Goal: Check status: Check status

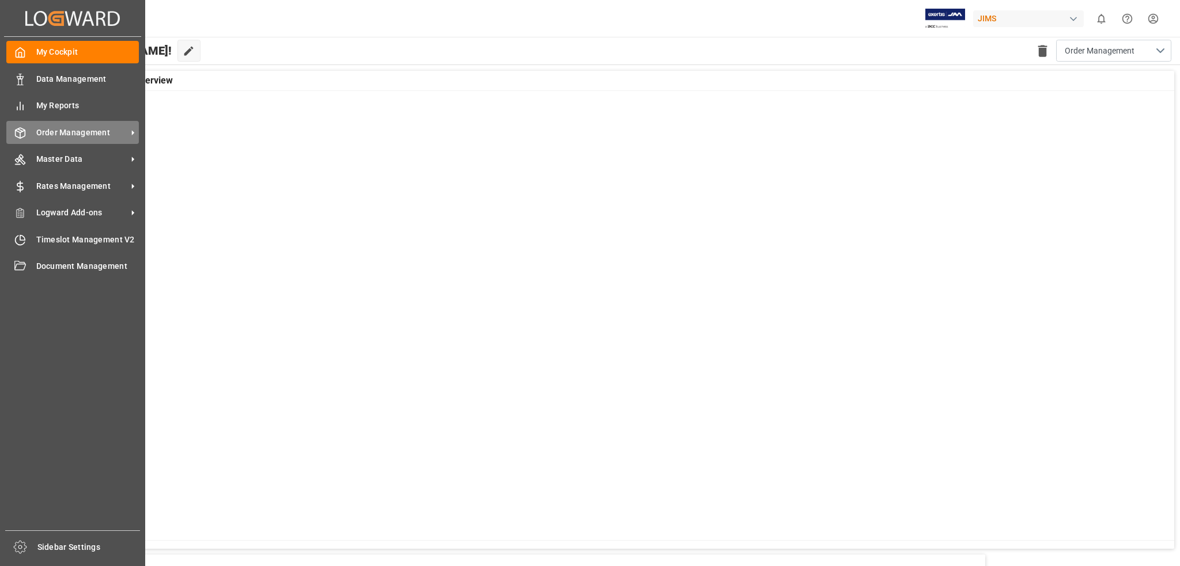
click at [50, 134] on span "Order Management" at bounding box center [81, 133] width 91 height 12
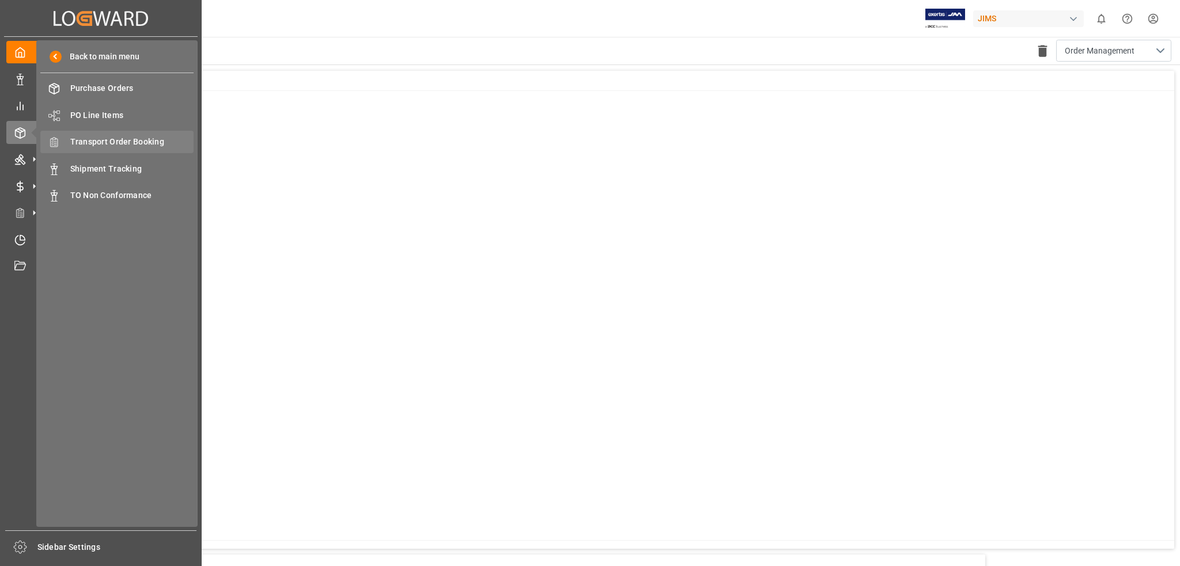
click at [130, 144] on span "Transport Order Booking" at bounding box center [132, 142] width 124 height 12
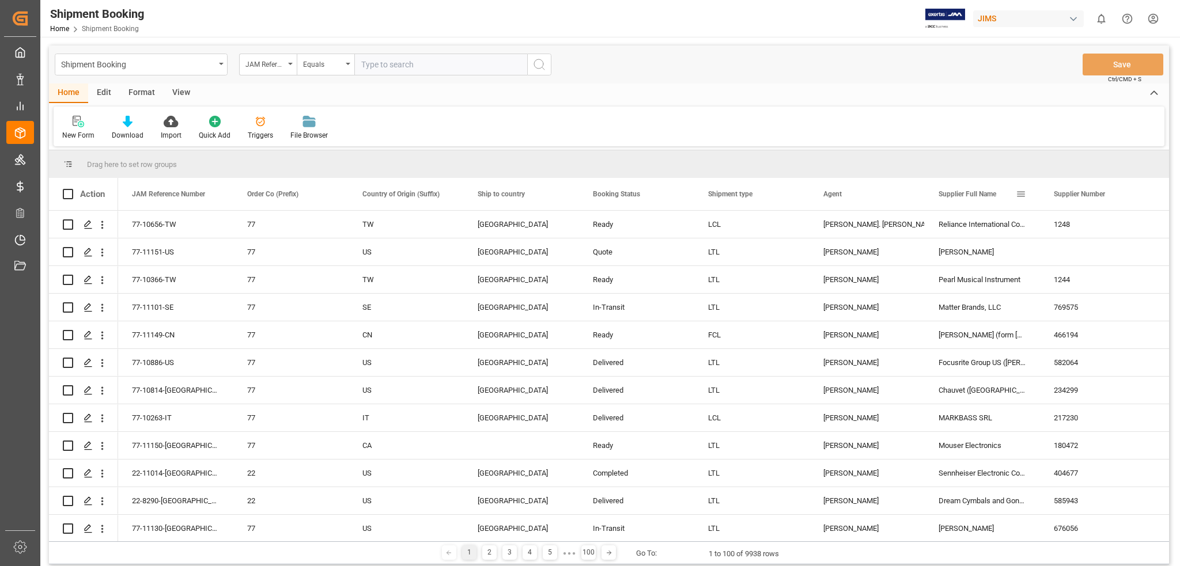
click at [1022, 192] on span at bounding box center [1021, 194] width 10 height 10
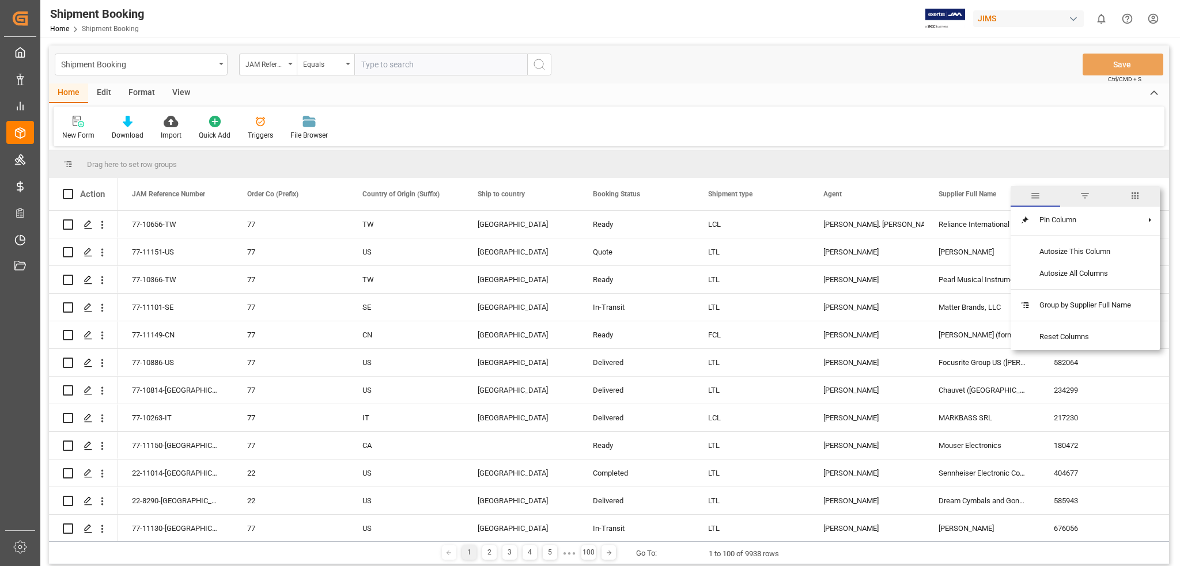
click at [1088, 195] on span "filter" at bounding box center [1085, 196] width 10 height 10
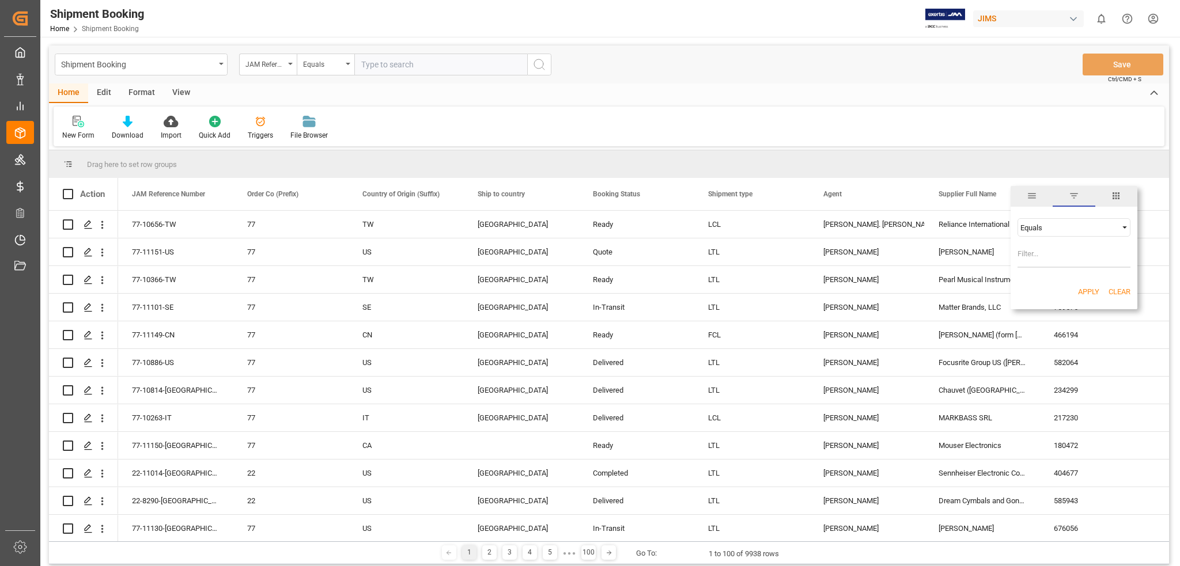
click at [1112, 196] on span "columns" at bounding box center [1116, 196] width 10 height 10
click at [351, 91] on div "Home Edit Format View" at bounding box center [609, 94] width 1120 height 20
click at [358, 63] on input "text" at bounding box center [440, 65] width 173 height 22
paste input "77-10636-CN"
type input "77-10636-CN"
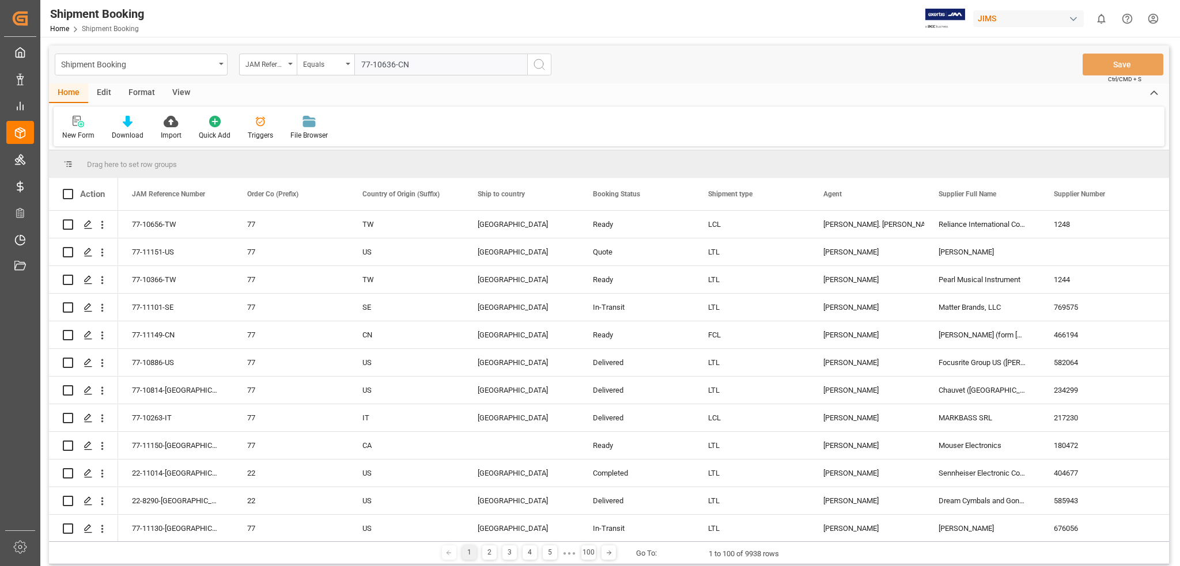
click at [542, 65] on icon "search button" at bounding box center [539, 65] width 14 height 14
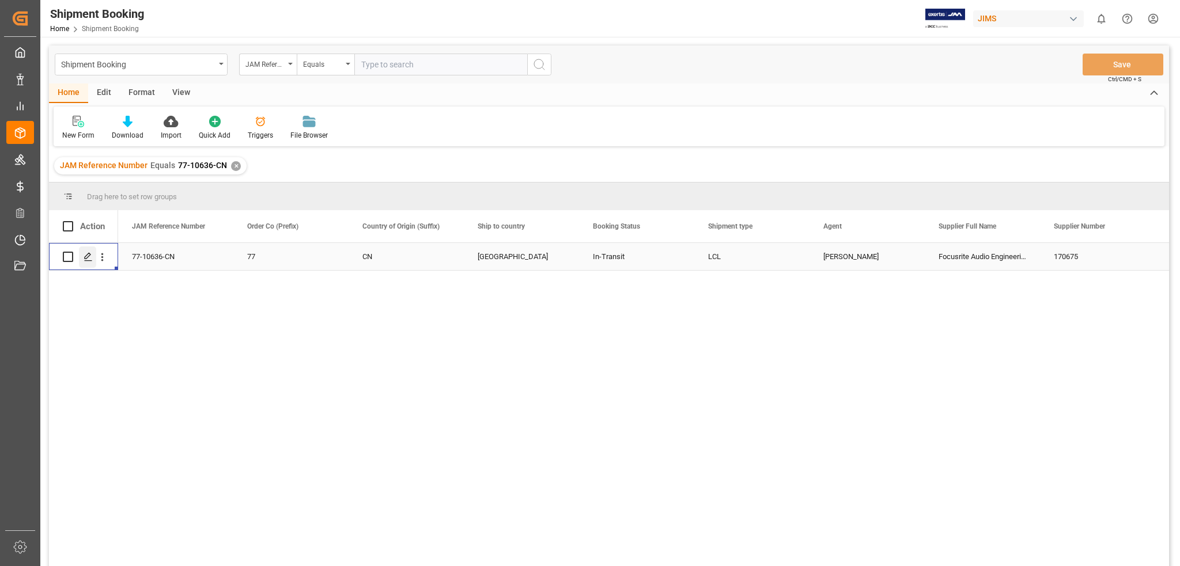
click at [89, 258] on icon "Press SPACE to select this row." at bounding box center [88, 256] width 9 height 9
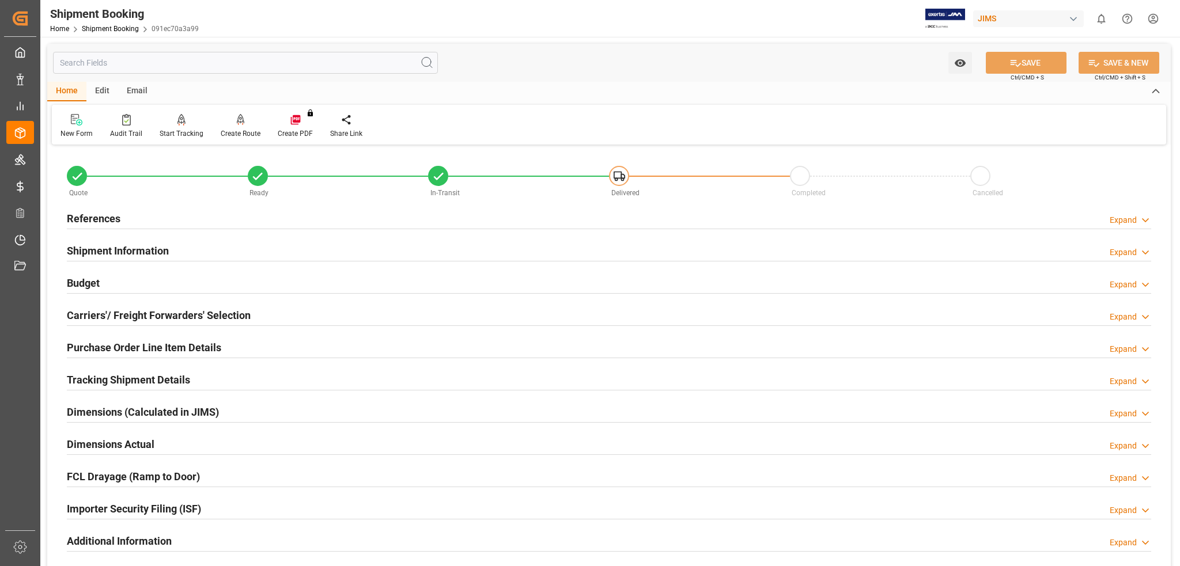
click at [176, 377] on h2 "Tracking Shipment Details" at bounding box center [128, 380] width 123 height 16
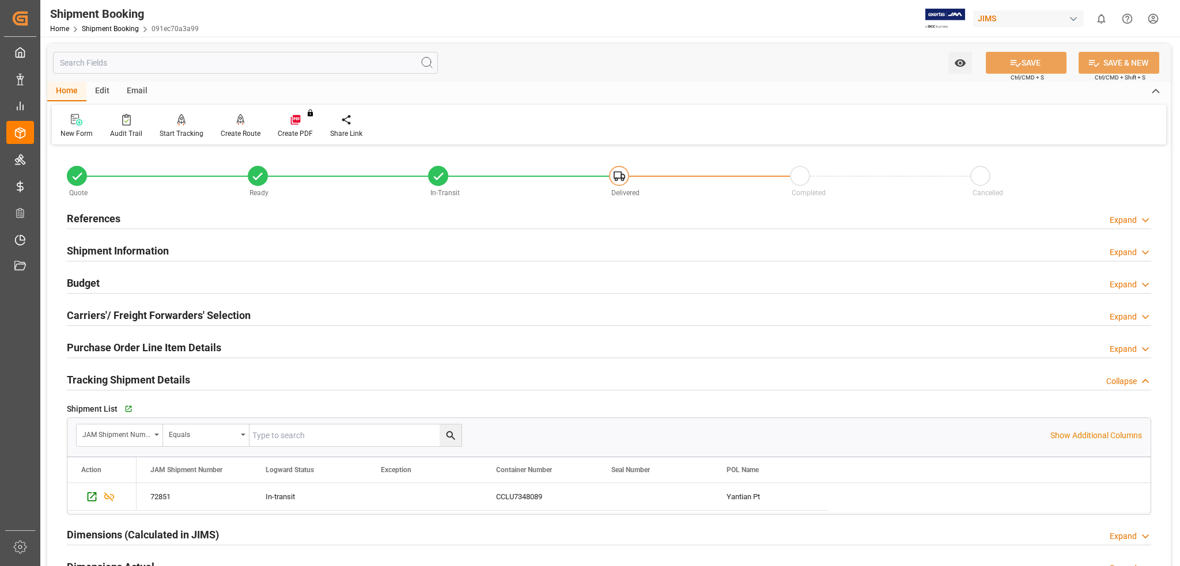
click at [176, 377] on h2 "Tracking Shipment Details" at bounding box center [128, 380] width 123 height 16
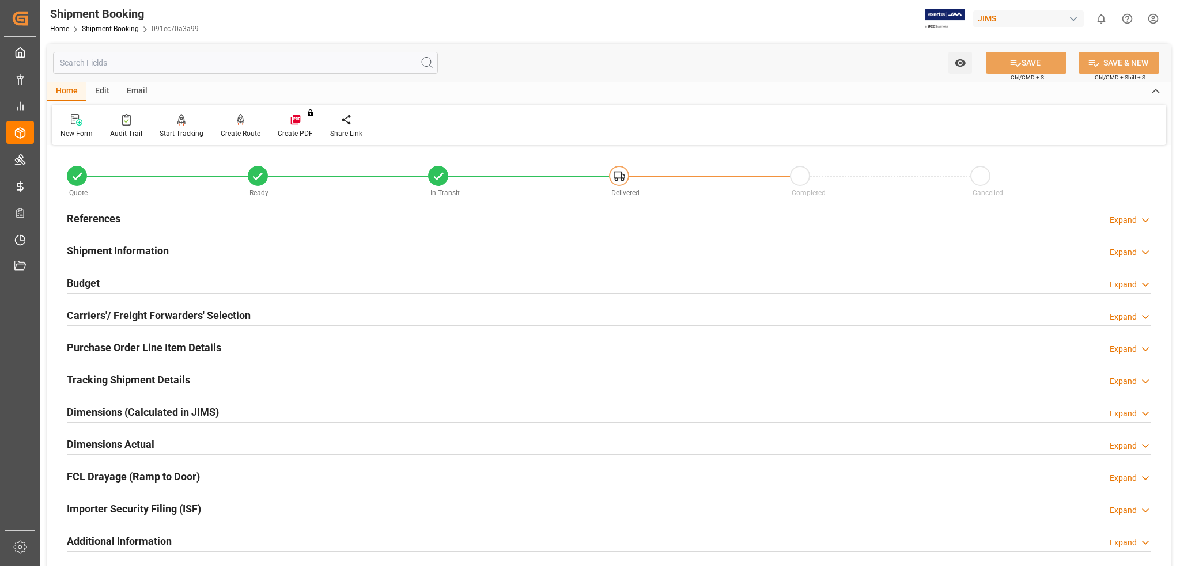
click at [177, 411] on h2 "Dimensions (Calculated in JIMS)" at bounding box center [143, 412] width 152 height 16
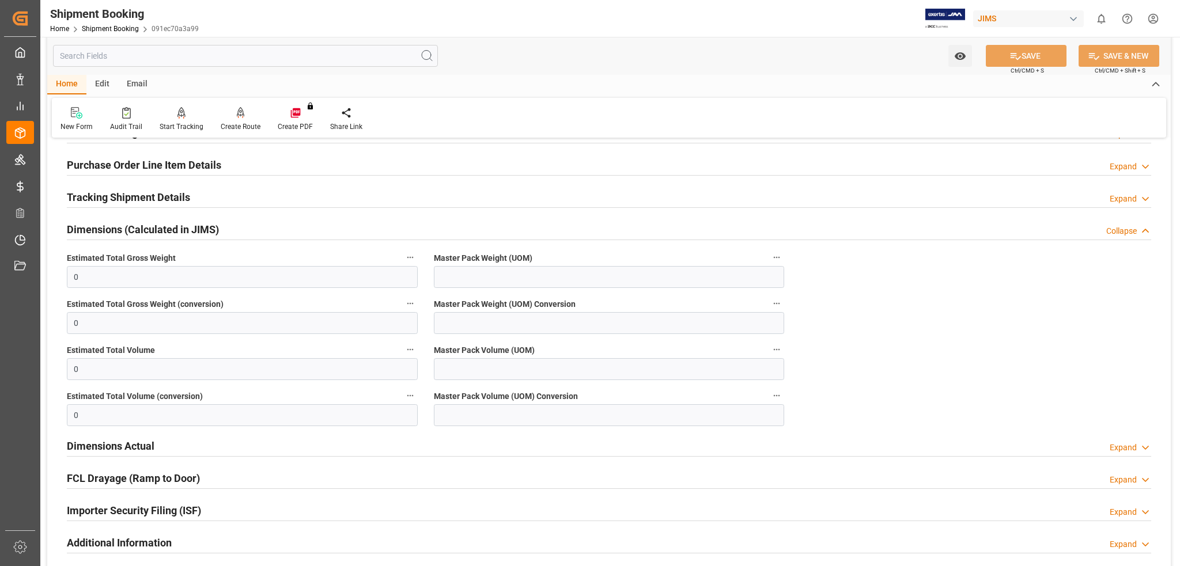
scroll to position [184, 0]
click at [199, 226] on h2 "Dimensions (Calculated in JIMS)" at bounding box center [143, 228] width 152 height 16
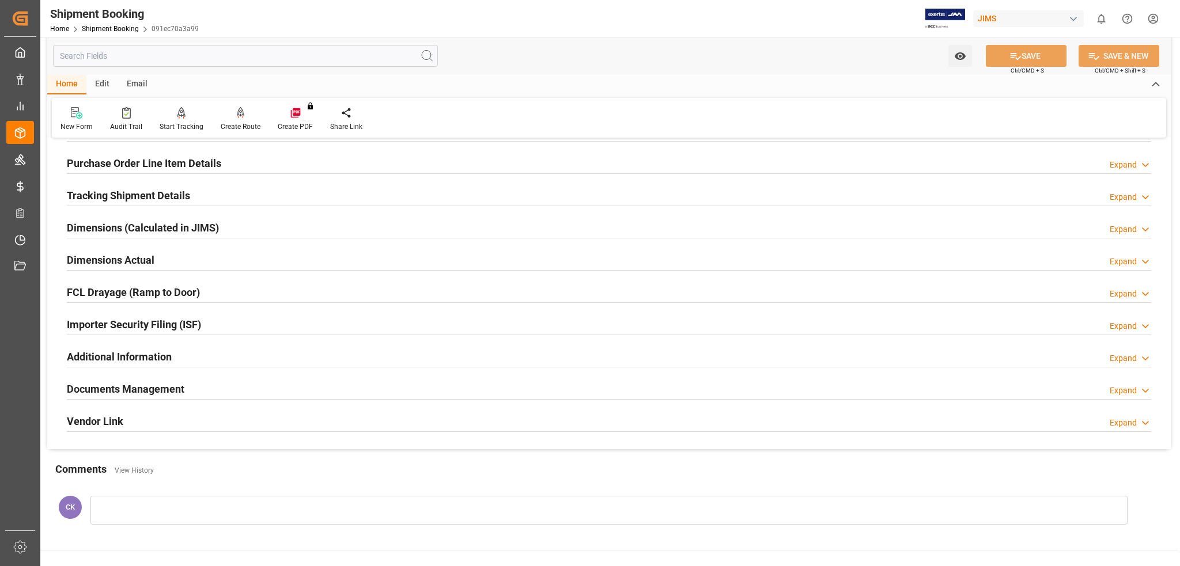
click at [154, 358] on h2 "Additional Information" at bounding box center [119, 357] width 105 height 16
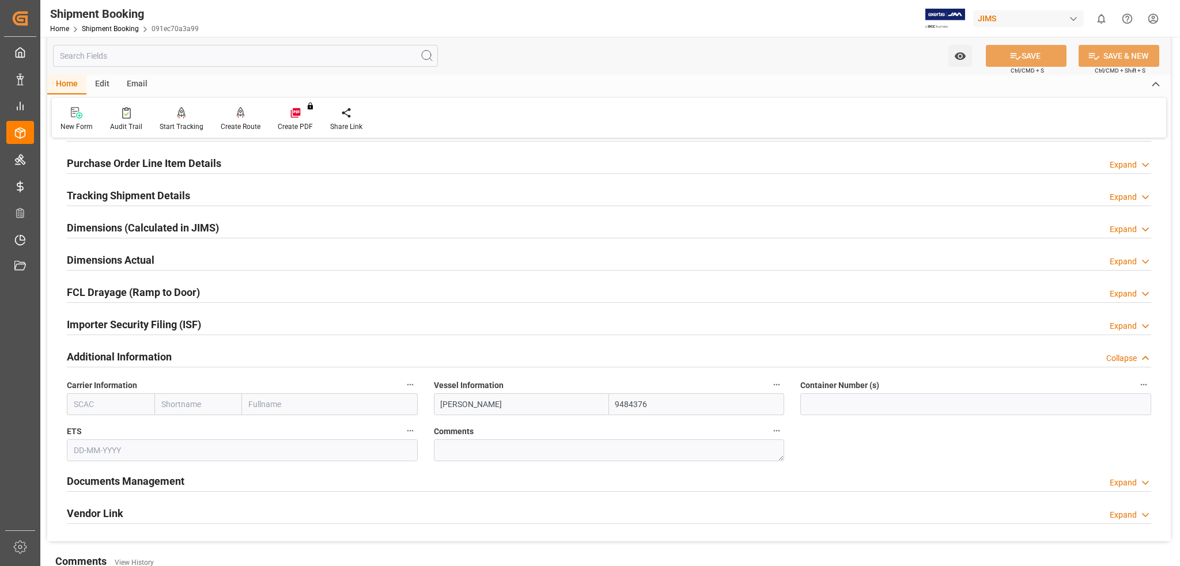
click at [154, 359] on h2 "Additional Information" at bounding box center [119, 357] width 105 height 16
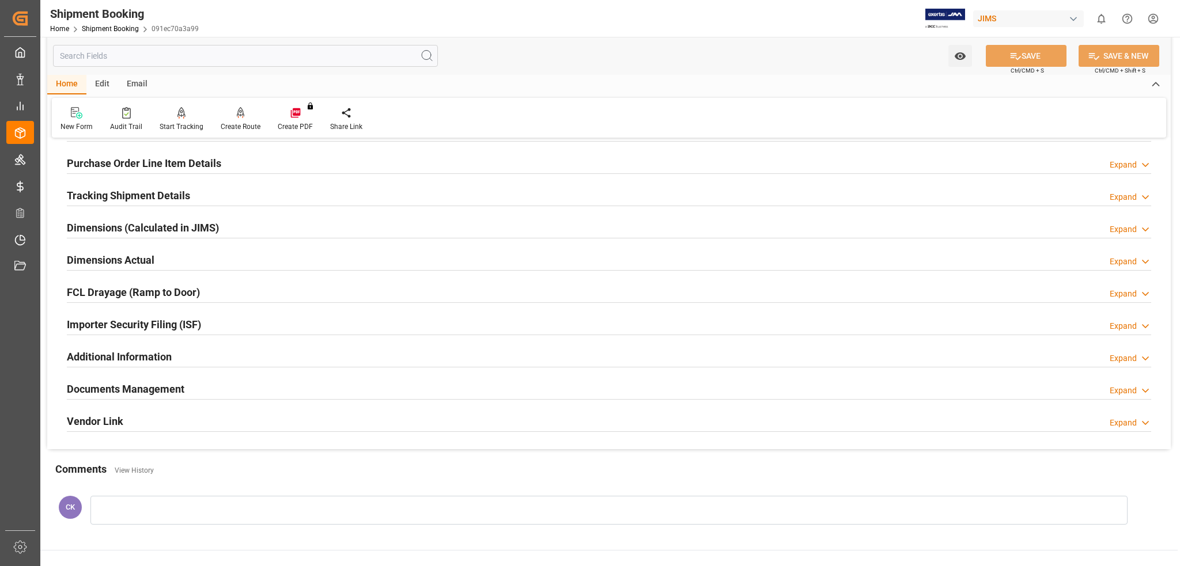
click at [135, 258] on h2 "Dimensions Actual" at bounding box center [111, 260] width 88 height 16
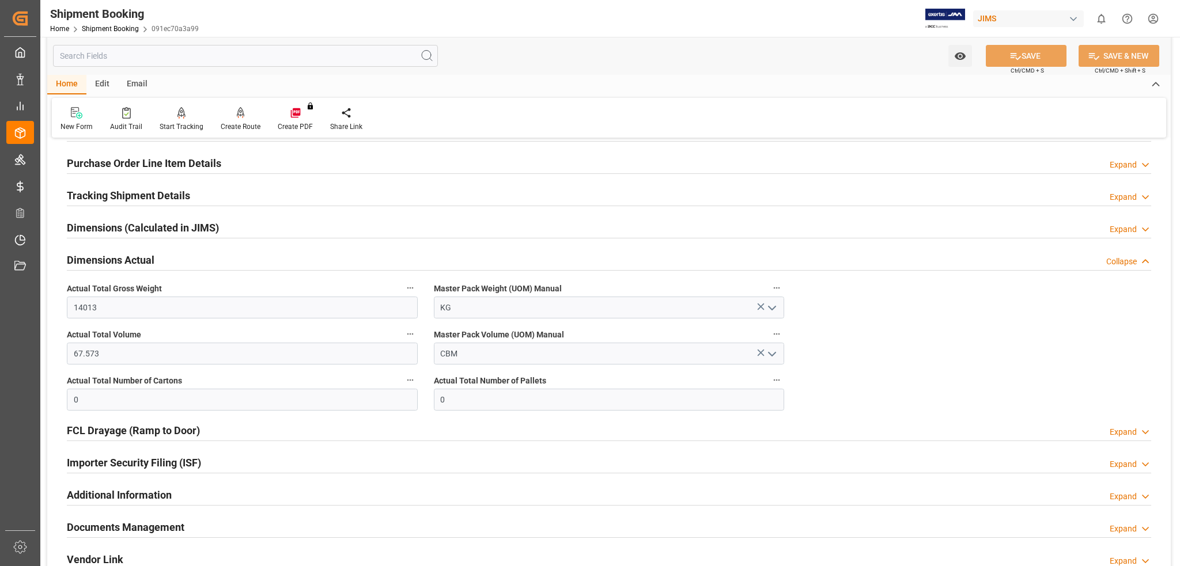
click at [140, 260] on h2 "Dimensions Actual" at bounding box center [111, 260] width 88 height 16
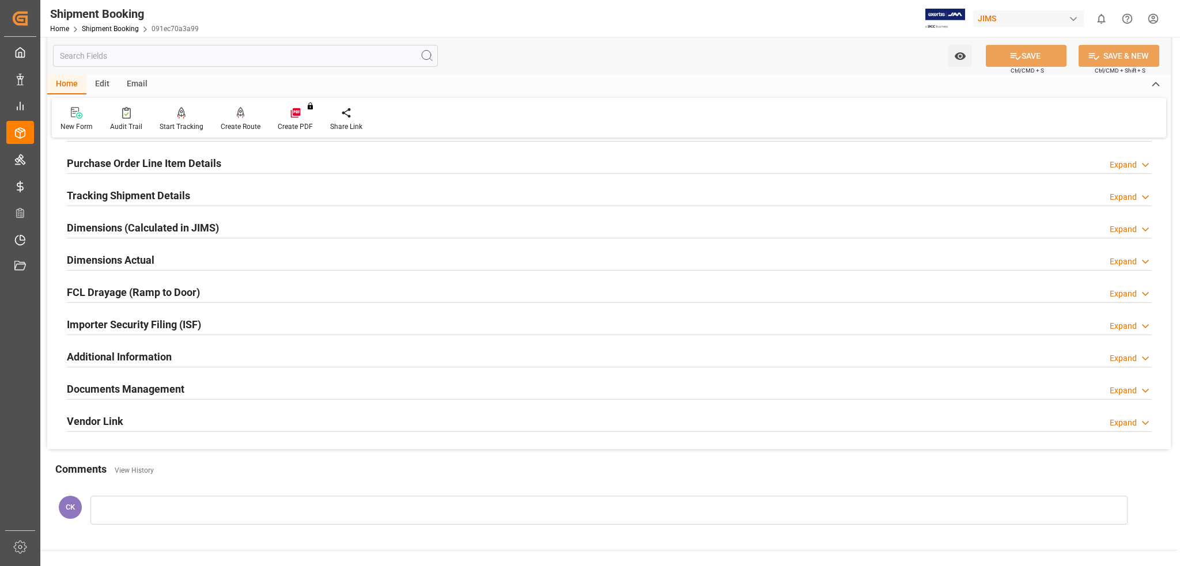
click at [169, 393] on h2 "Documents Management" at bounding box center [126, 389] width 118 height 16
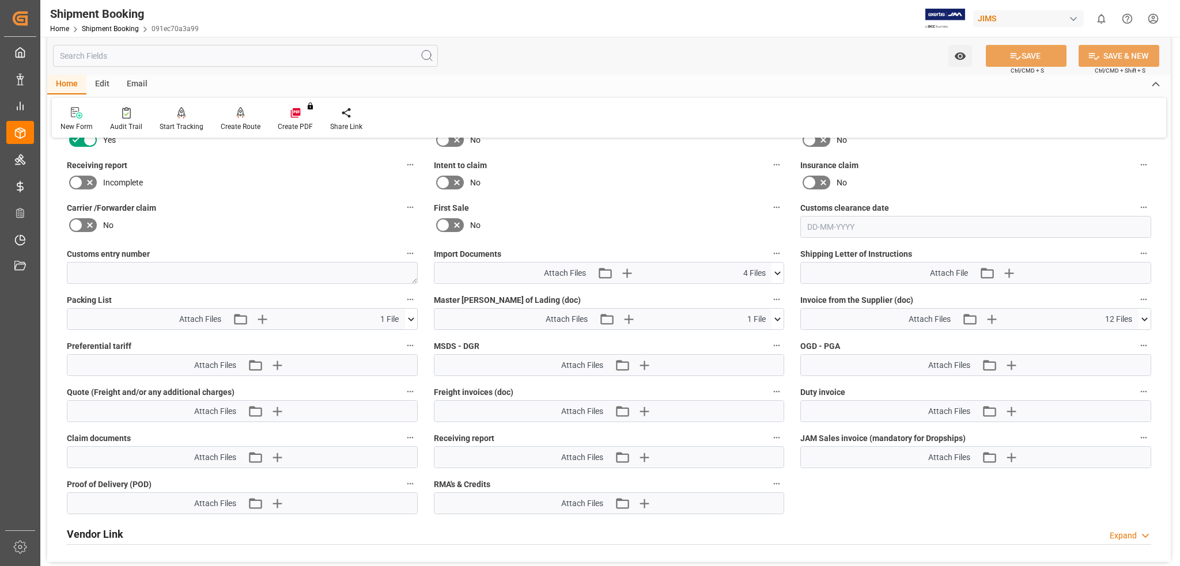
scroll to position [553, 0]
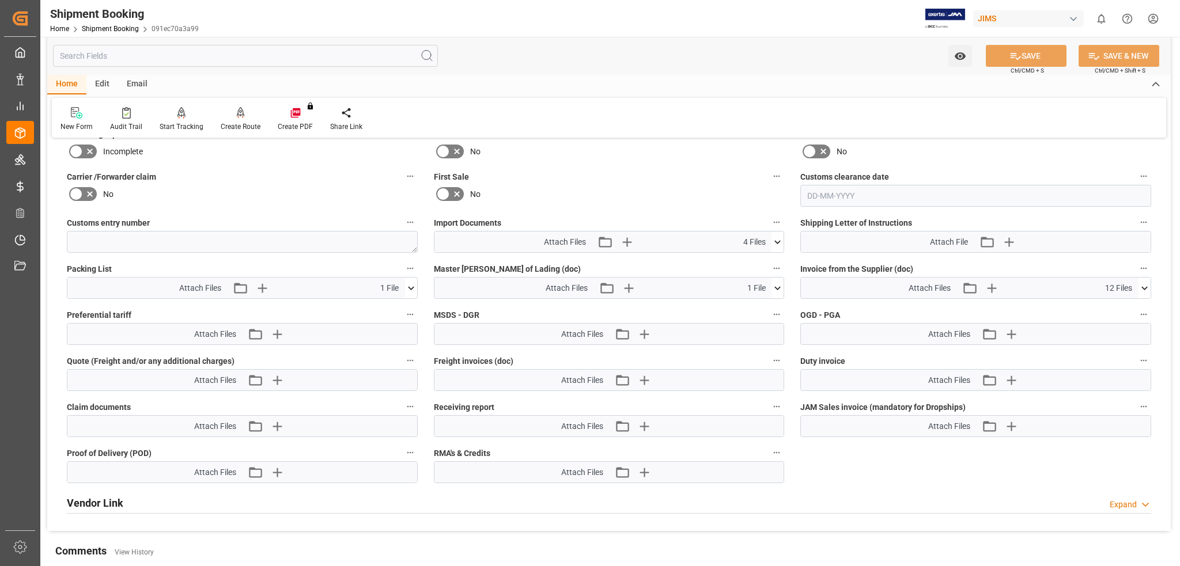
click at [778, 286] on icon at bounding box center [778, 287] width 6 height 3
click at [771, 306] on icon at bounding box center [771, 310] width 12 height 12
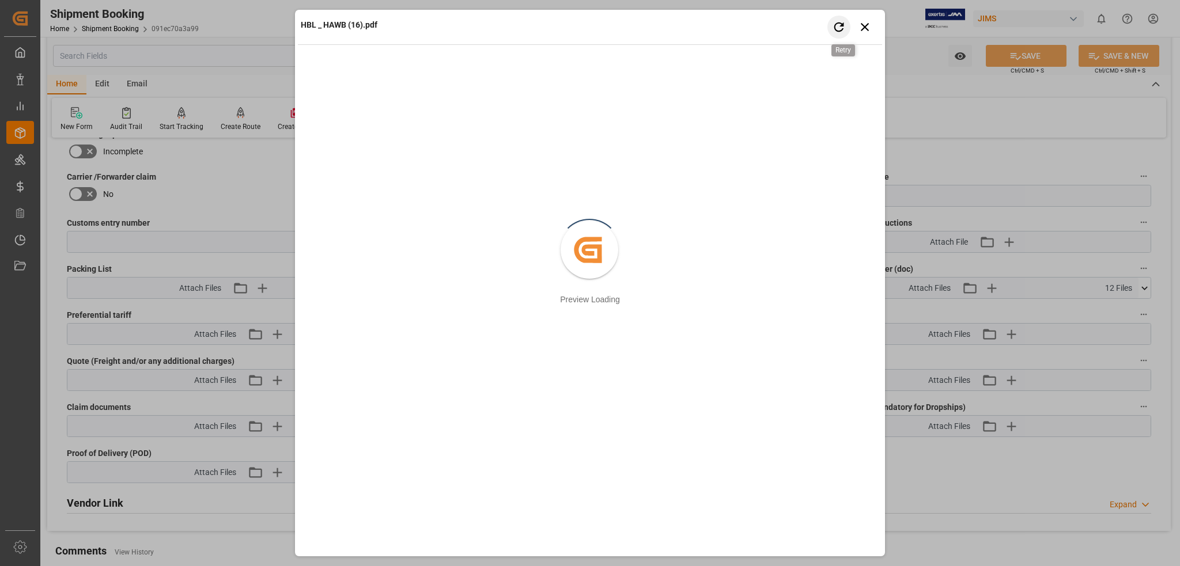
click at [839, 27] on icon "button" at bounding box center [839, 27] width 14 height 14
click at [864, 29] on icon "button" at bounding box center [865, 27] width 14 height 14
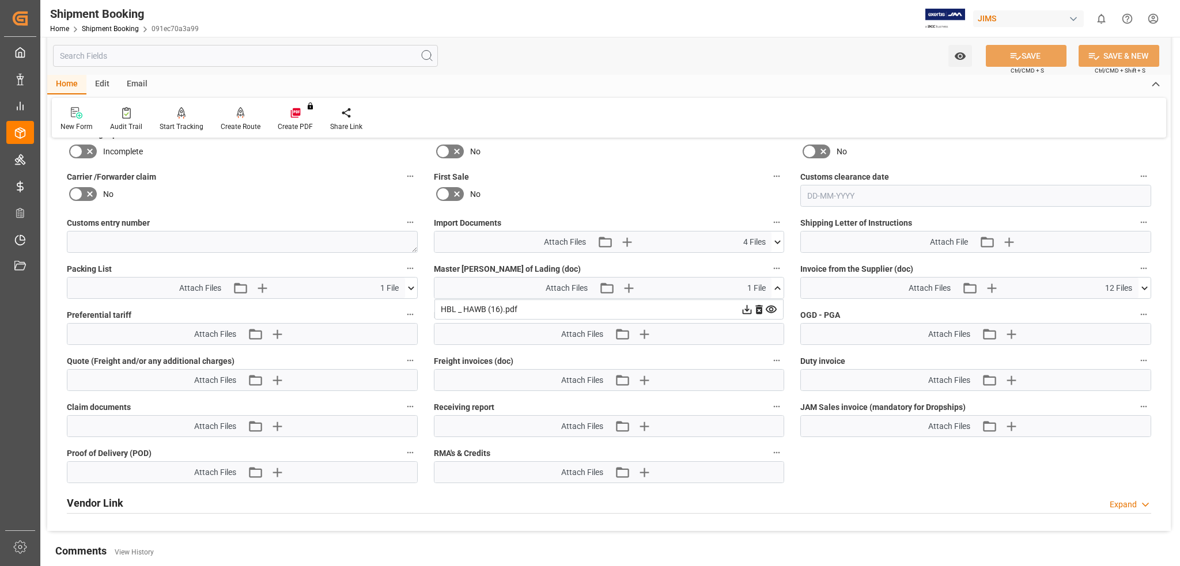
click at [410, 285] on icon at bounding box center [411, 288] width 12 height 12
click at [404, 307] on icon at bounding box center [405, 310] width 12 height 12
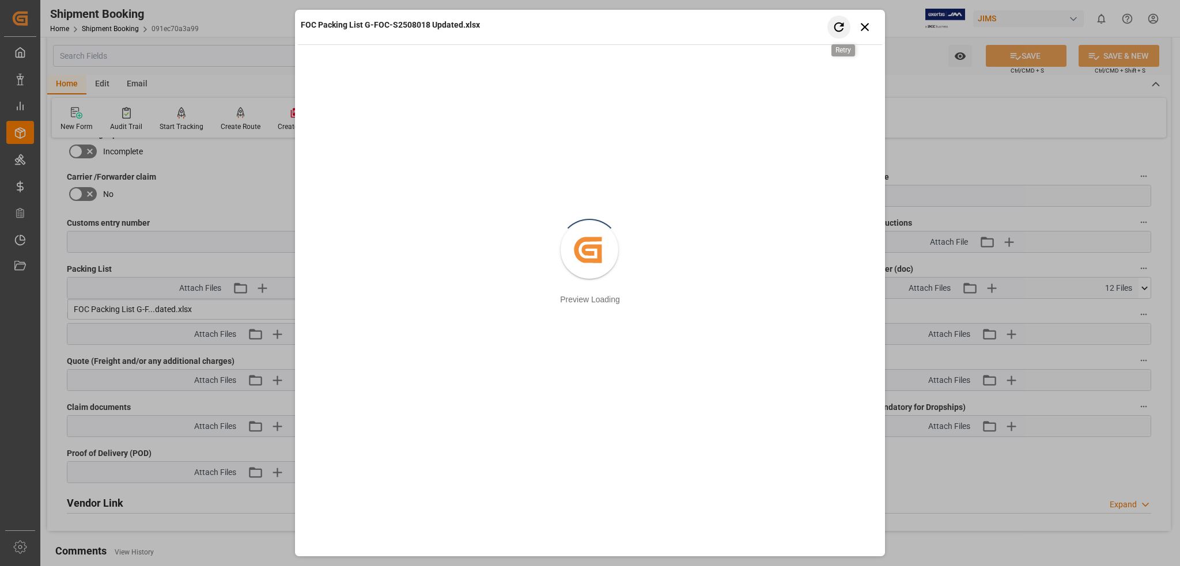
click at [840, 28] on icon "button" at bounding box center [839, 27] width 14 height 14
click at [865, 29] on icon "button" at bounding box center [865, 27] width 14 height 14
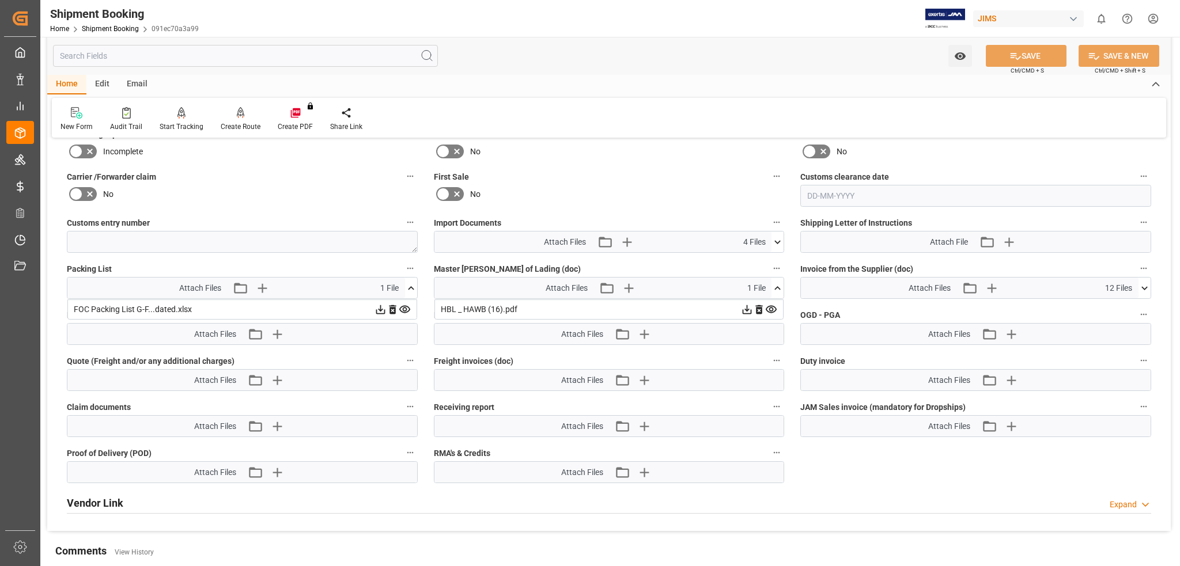
click at [381, 309] on icon at bounding box center [380, 310] width 12 height 12
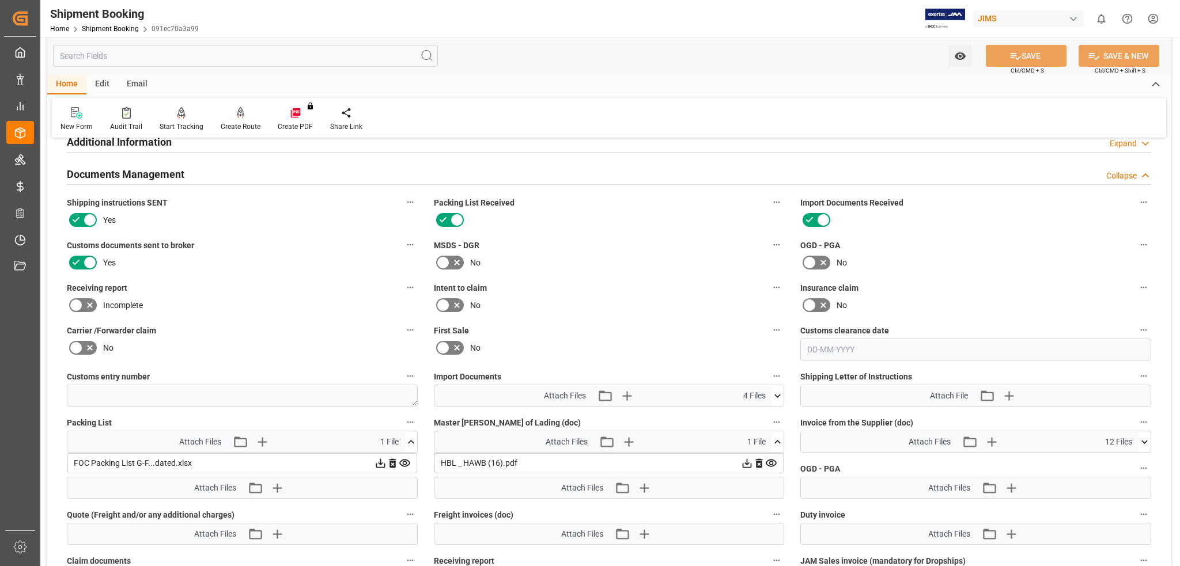
scroll to position [369, 0]
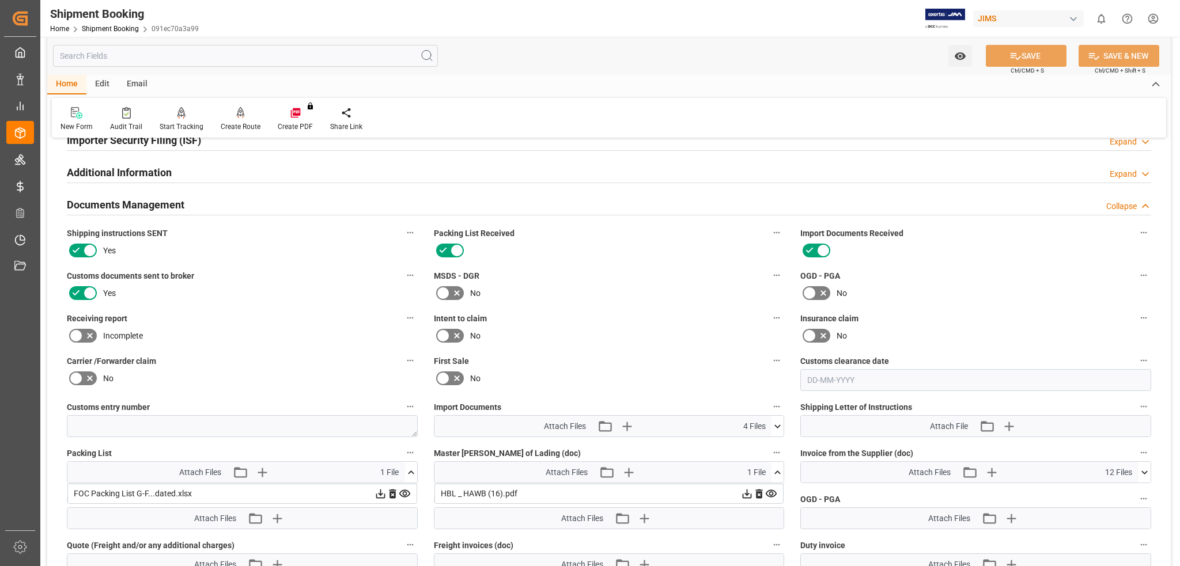
click at [149, 209] on h2 "Documents Management" at bounding box center [126, 205] width 118 height 16
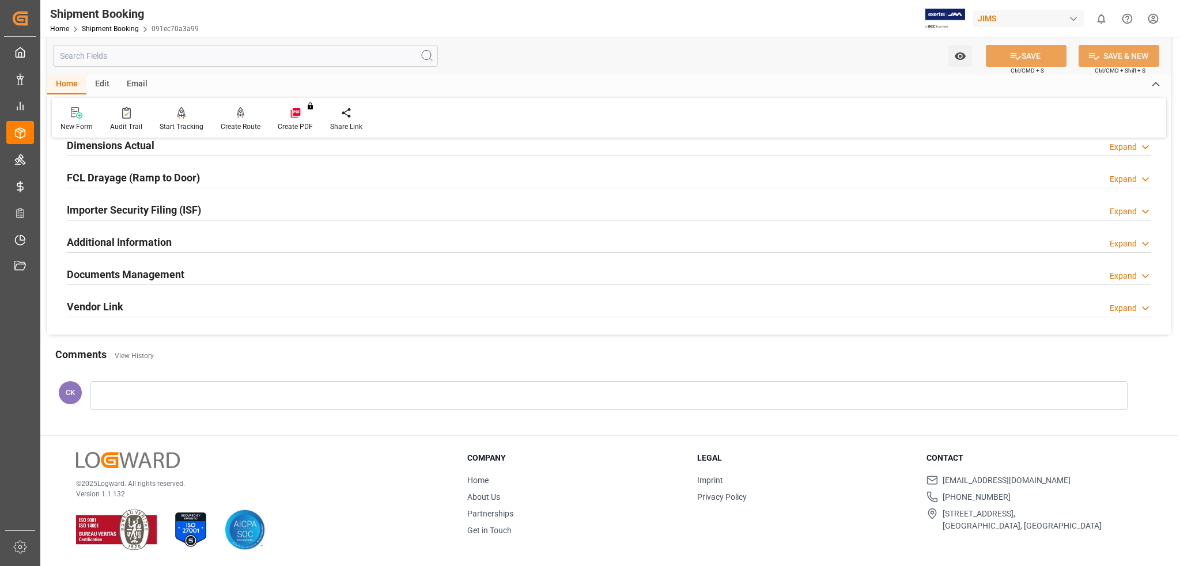
scroll to position [299, 0]
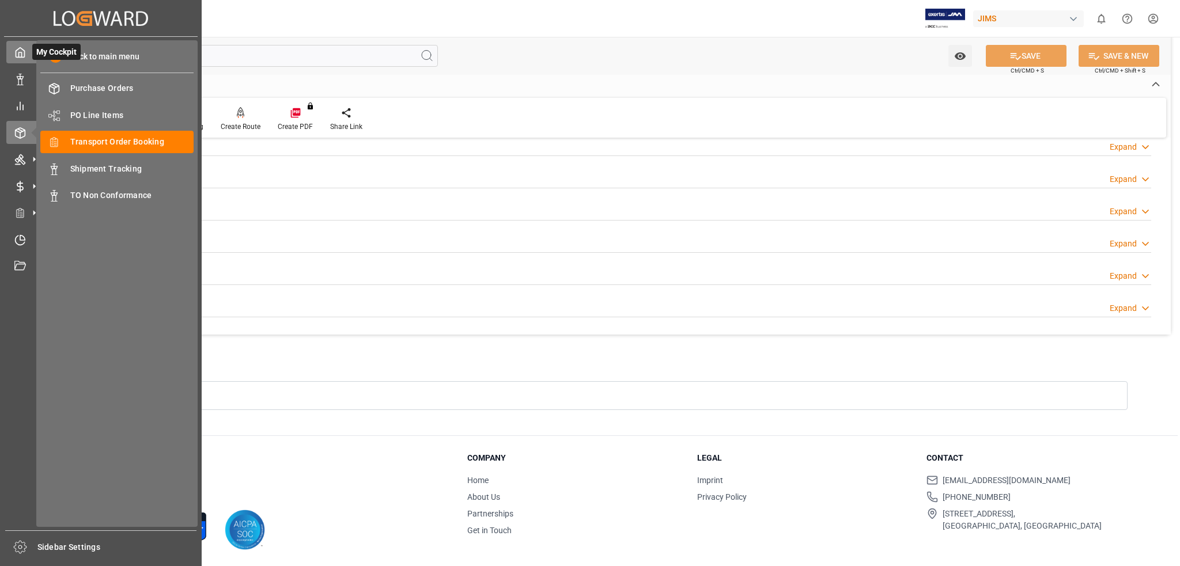
click at [17, 54] on icon at bounding box center [20, 53] width 12 height 12
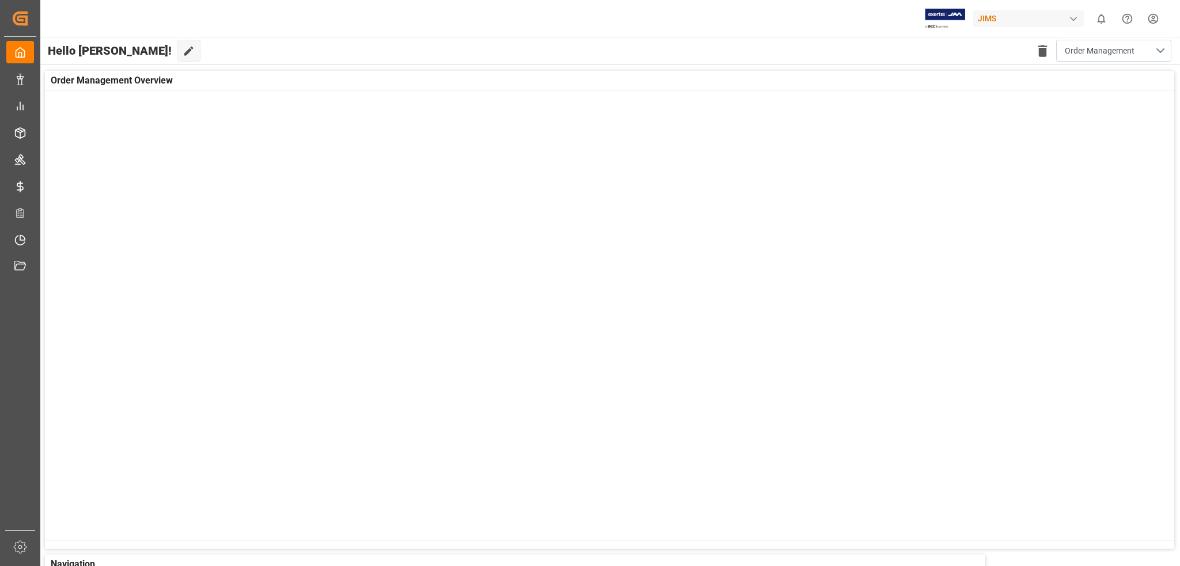
scroll to position [62, 0]
